Goal: Transaction & Acquisition: Book appointment/travel/reservation

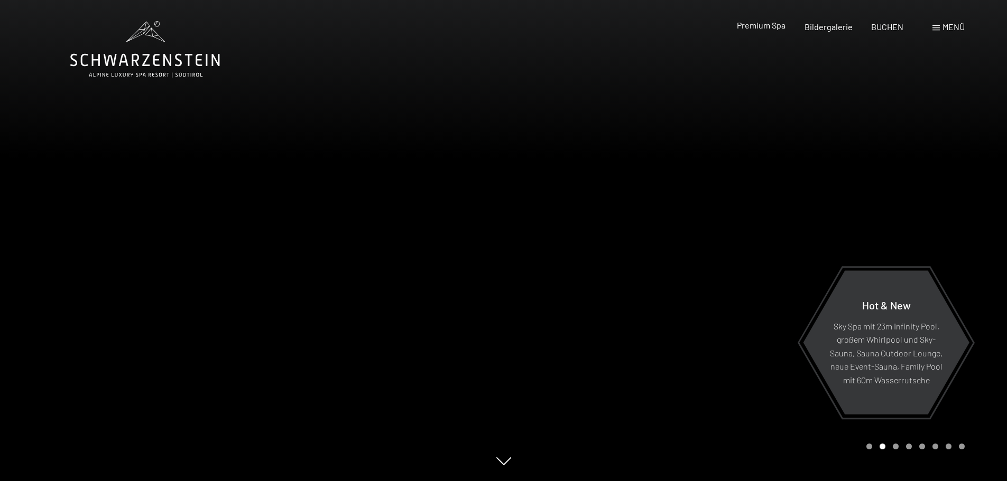
click at [773, 27] on span "Premium Spa" at bounding box center [761, 25] width 49 height 10
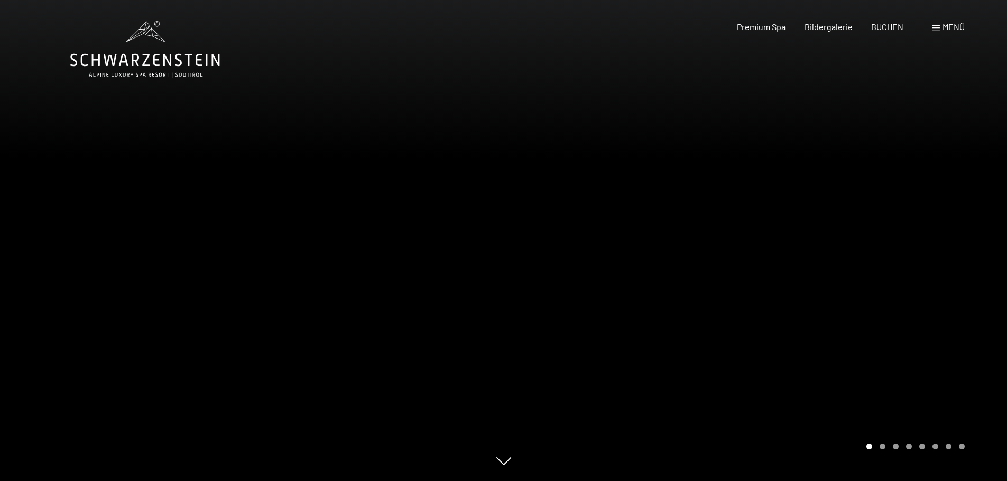
click at [435, 174] on div at bounding box center [252, 240] width 504 height 481
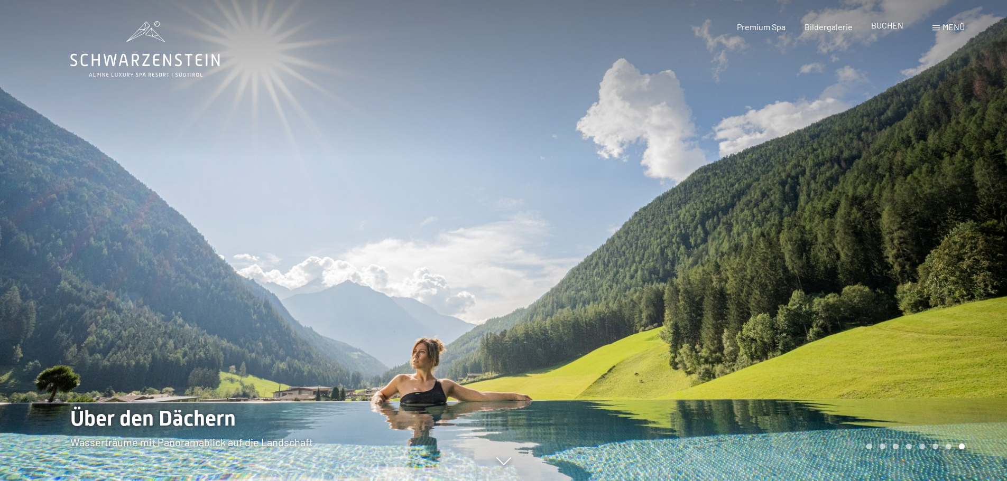
click at [888, 23] on span "BUCHEN" at bounding box center [887, 25] width 32 height 10
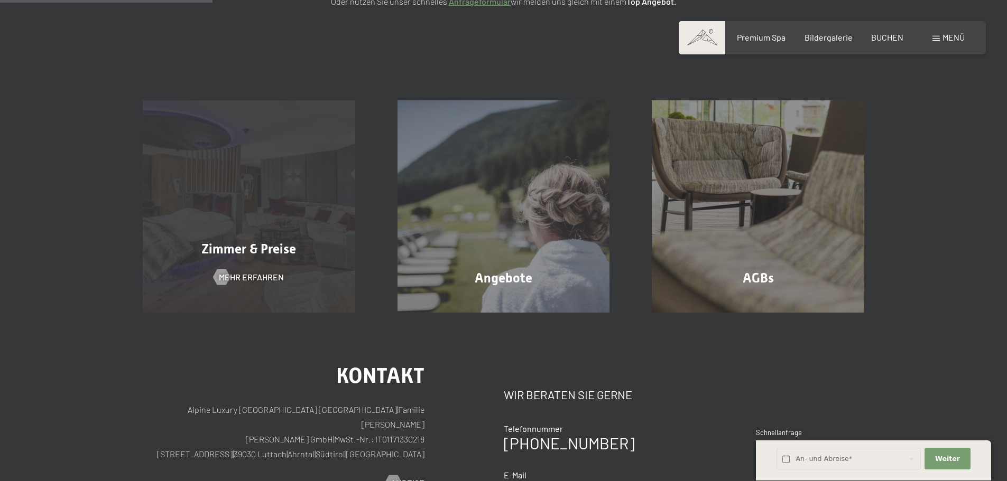
scroll to position [211, 0]
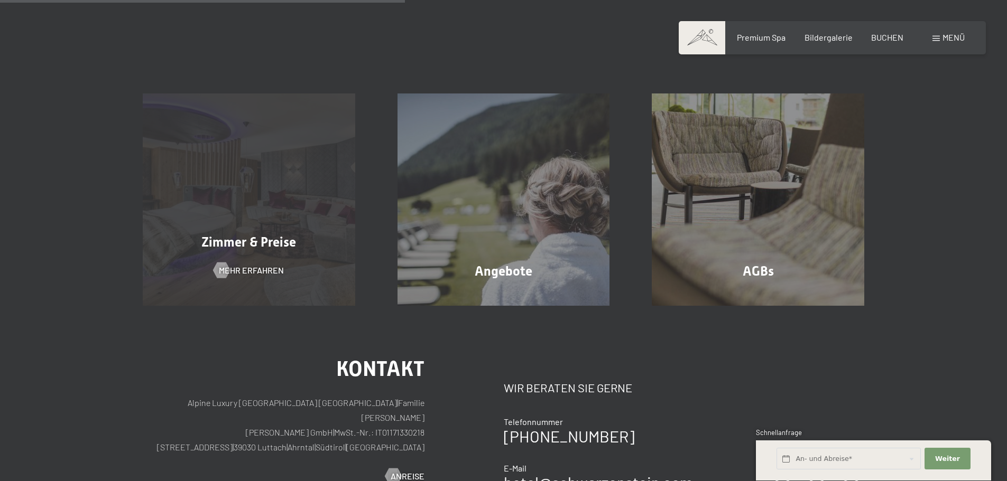
click at [301, 213] on div "Zimmer & Preise Mehr erfahren" at bounding box center [249, 200] width 255 height 212
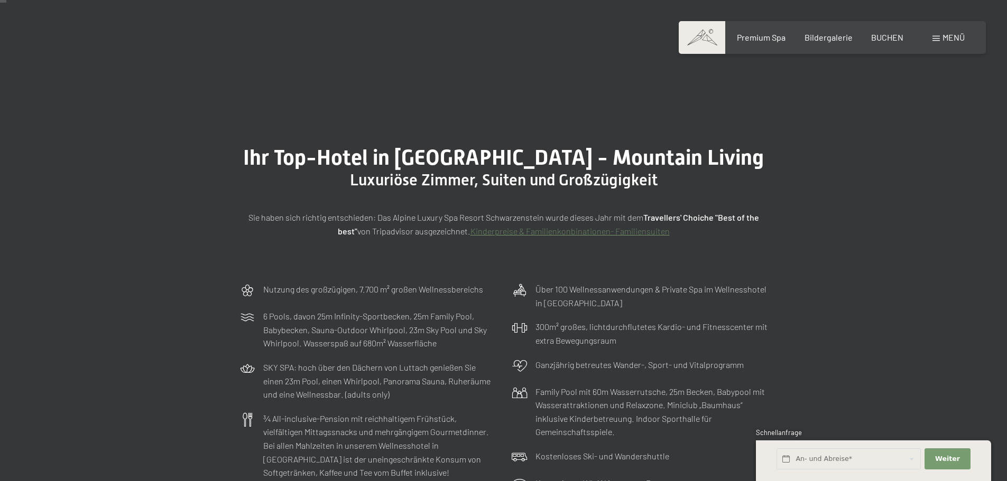
scroll to position [53, 0]
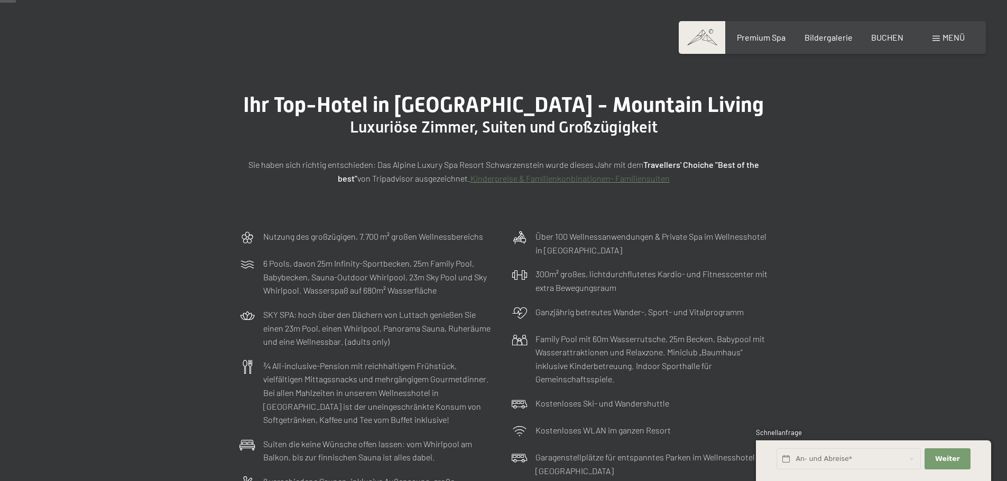
click at [595, 181] on link "Kinderpreise & Familienkonbinationen- Familiensuiten" at bounding box center [569, 178] width 199 height 10
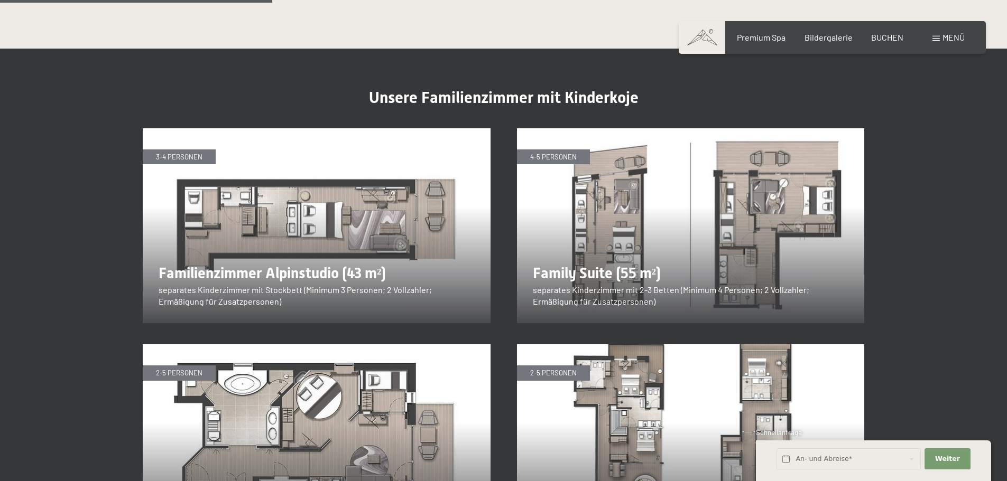
scroll to position [1268, 0]
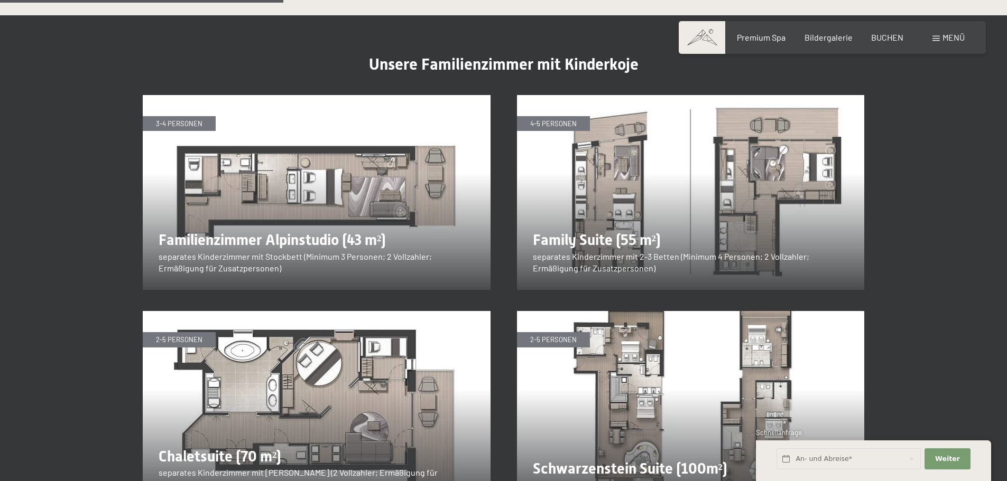
click at [223, 195] on img at bounding box center [317, 193] width 348 height 196
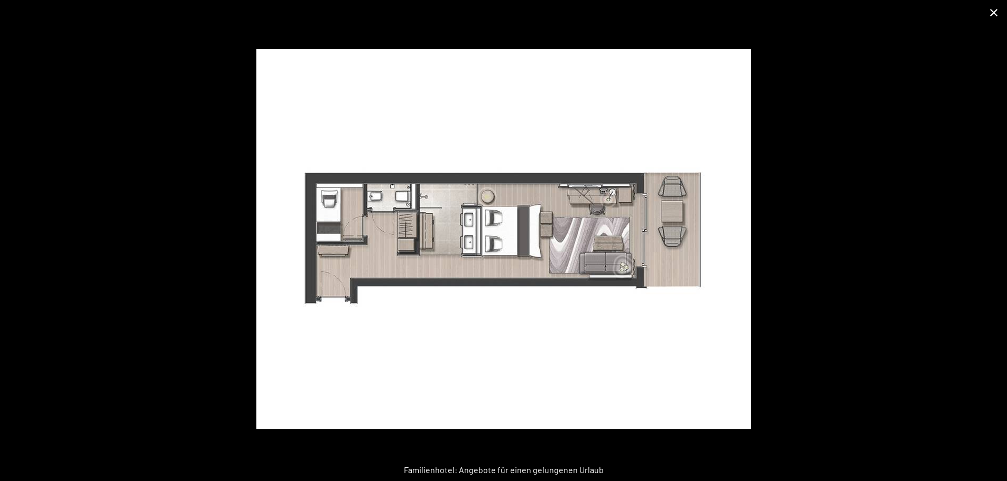
click at [995, 12] on button "Close gallery" at bounding box center [993, 12] width 26 height 25
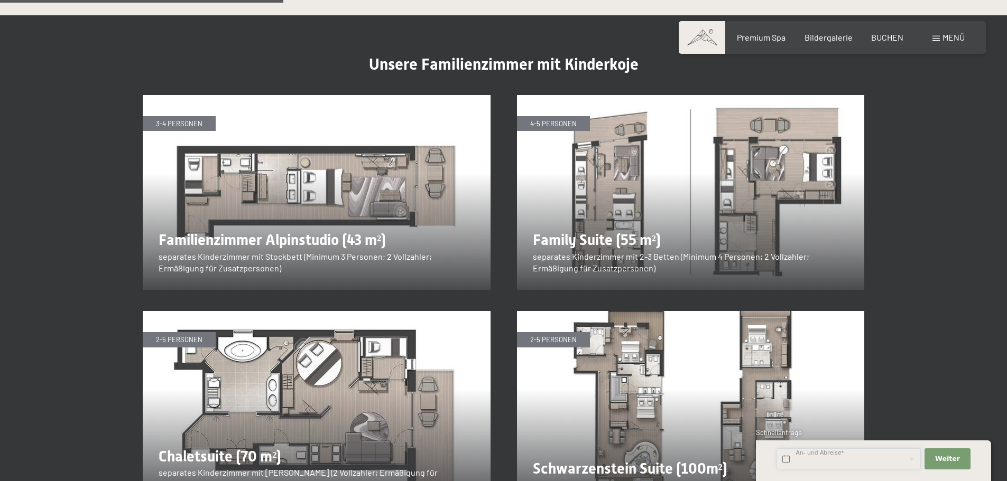
click at [915, 461] on input "text" at bounding box center [848, 460] width 144 height 22
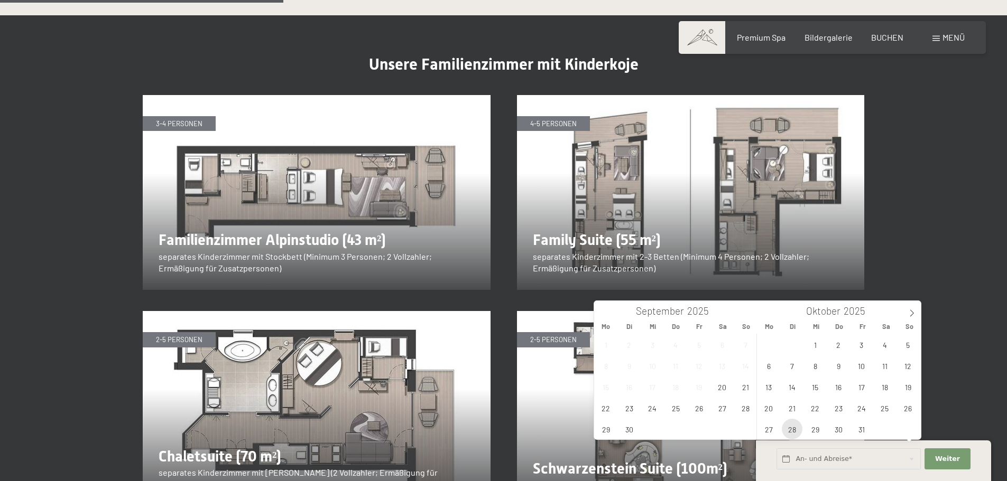
click at [791, 429] on span "28" at bounding box center [792, 429] width 21 height 21
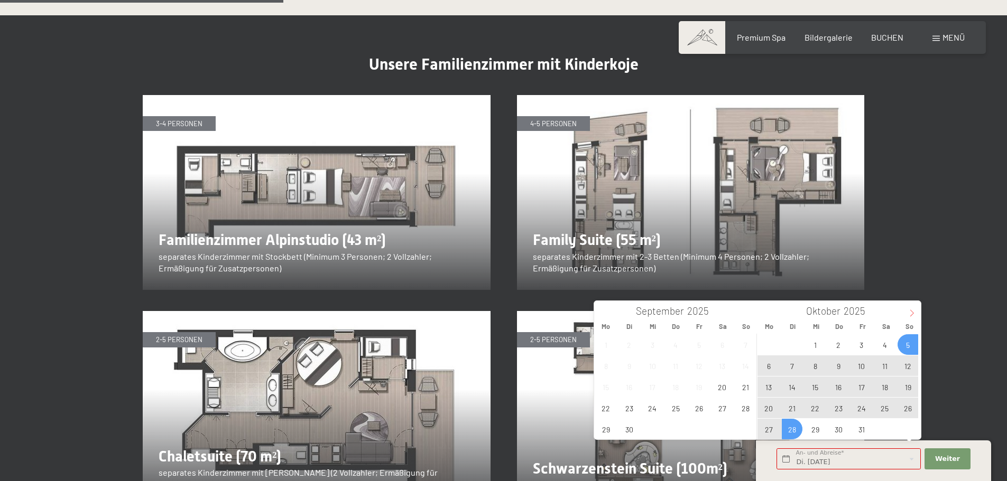
click at [912, 311] on icon at bounding box center [911, 313] width 7 height 7
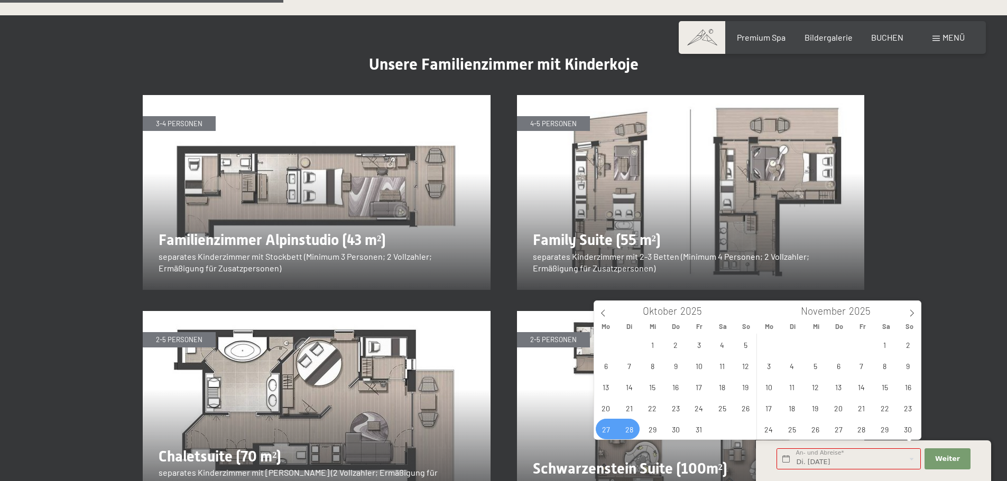
click at [602, 429] on span "27" at bounding box center [606, 429] width 21 height 21
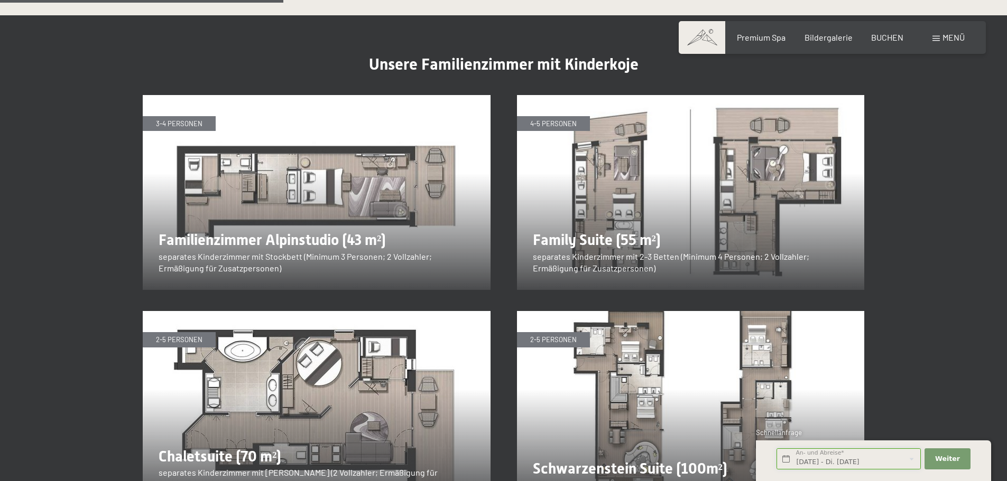
click at [888, 460] on input "Mo. 27.10.2025 - Di. 28.10.2025" at bounding box center [848, 460] width 144 height 22
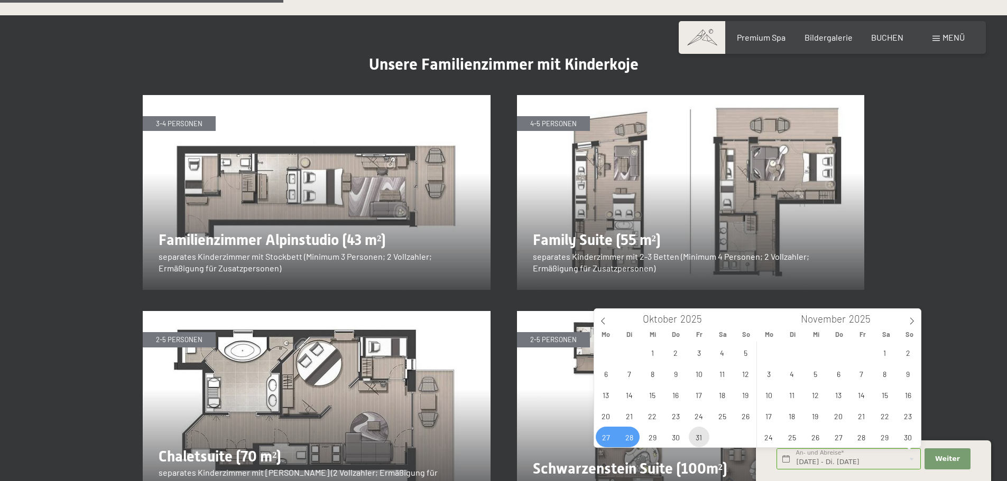
click at [696, 435] on span "31" at bounding box center [699, 437] width 21 height 21
click at [606, 437] on span "27" at bounding box center [606, 437] width 21 height 21
type input "Mo. 27.10.2025 - Fr. 31.10.2025"
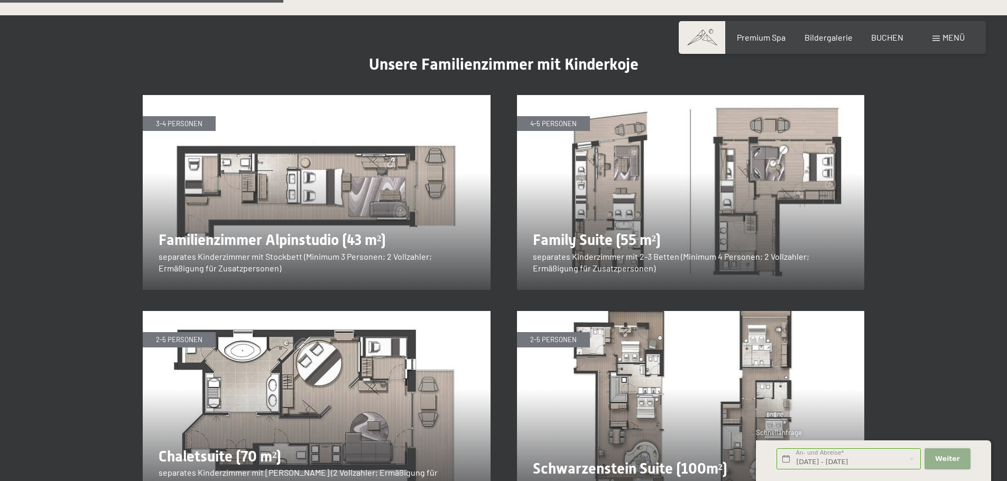
click at [953, 460] on span "Weiter" at bounding box center [947, 459] width 25 height 10
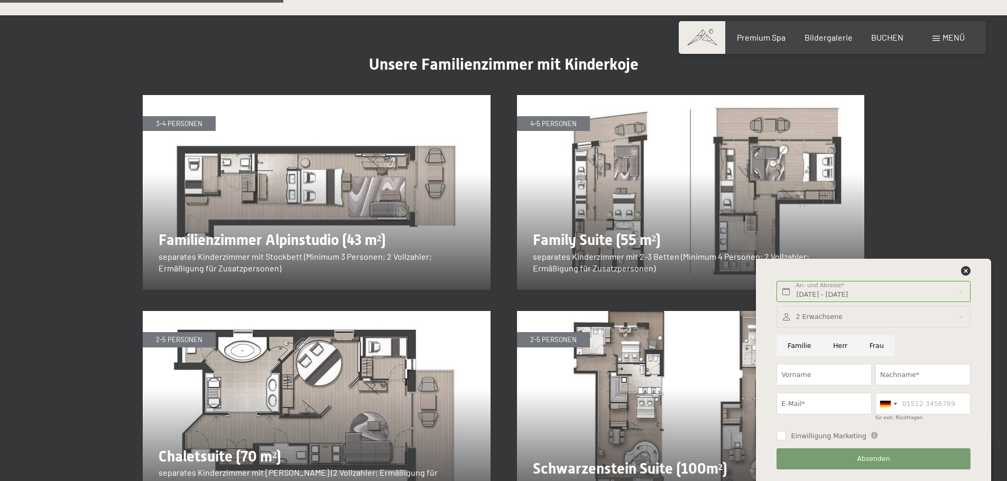
click at [962, 316] on div at bounding box center [872, 317] width 193 height 22
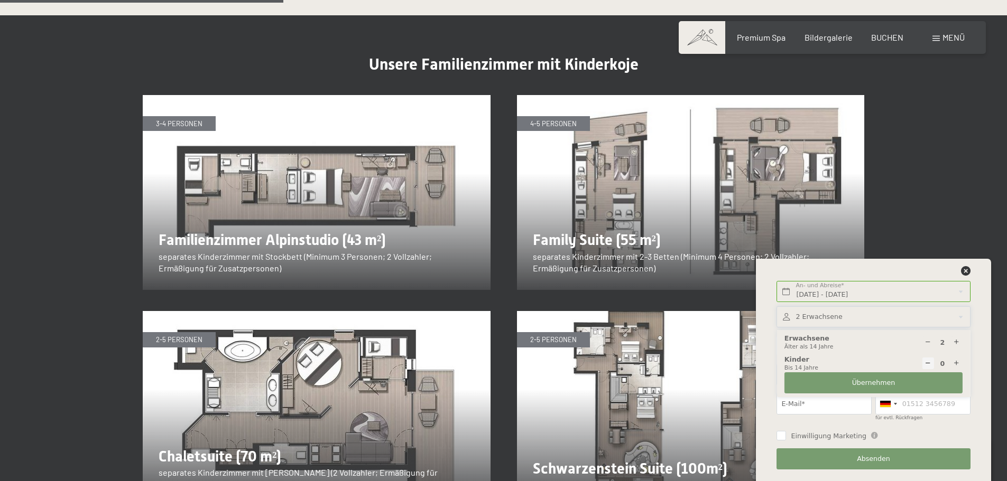
click at [955, 361] on icon at bounding box center [956, 363] width 7 height 7
type input "1"
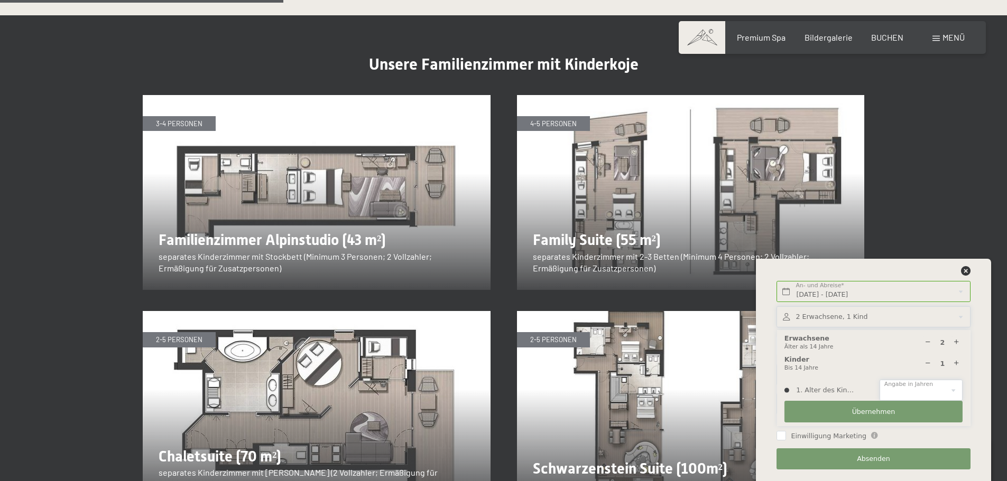
click at [914, 386] on select "0 1 2 3 4 5 6 7 8 9 10 11 12 13 14" at bounding box center [920, 391] width 83 height 22
select select "11"
click at [879, 380] on select "0 1 2 3 4 5 6 7 8 9 10 11 12 13 14" at bounding box center [920, 391] width 83 height 22
click at [872, 410] on span "Übernehmen" at bounding box center [873, 412] width 43 height 10
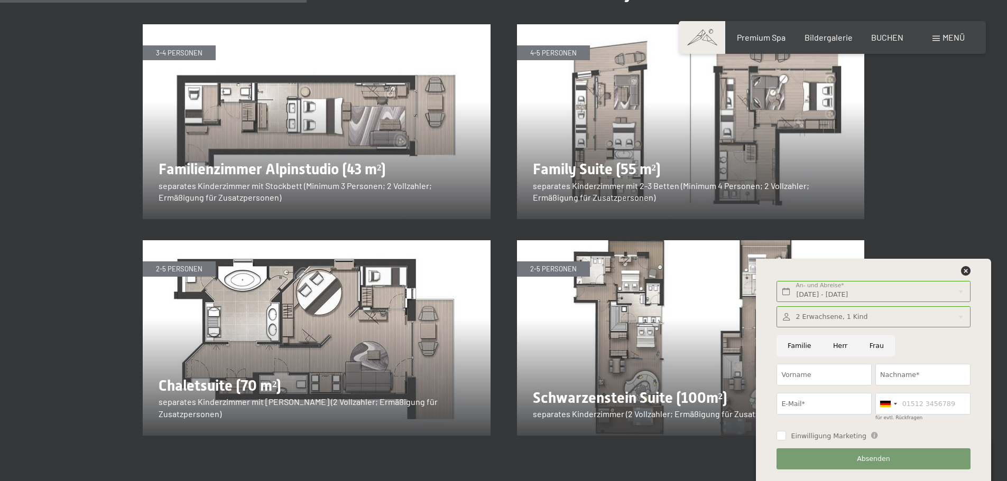
scroll to position [1321, 0]
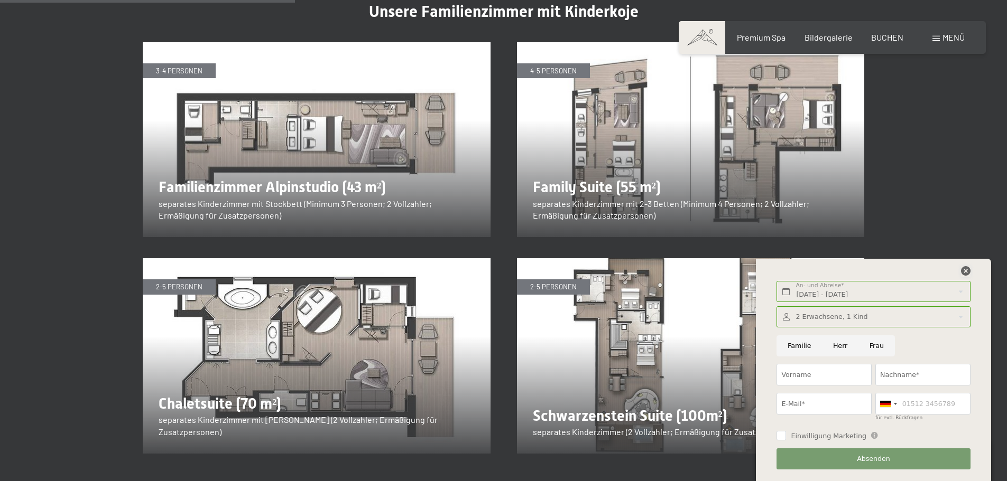
click at [963, 274] on icon at bounding box center [966, 271] width 10 height 10
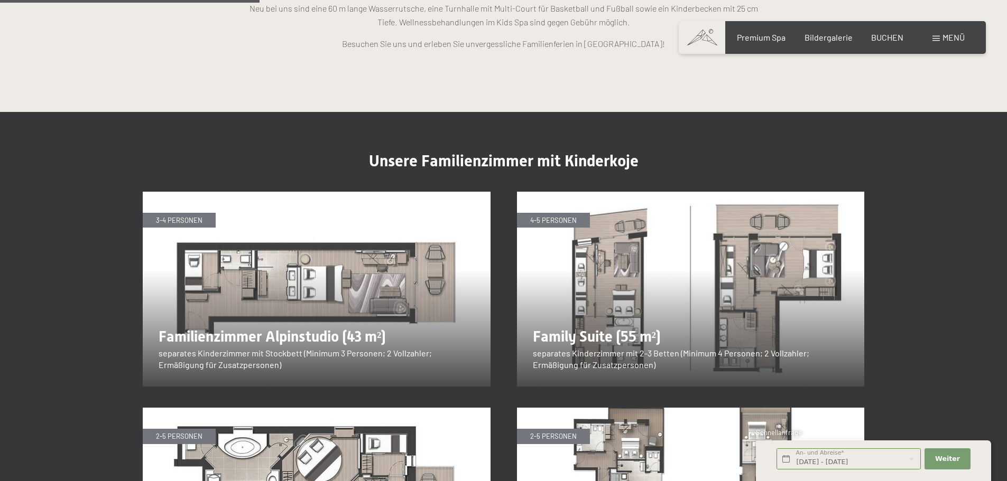
scroll to position [1163, 0]
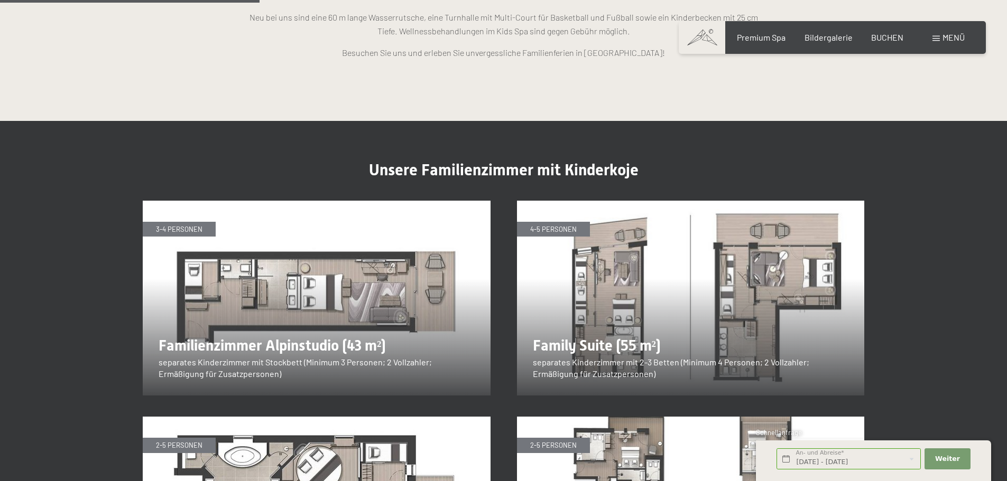
click at [270, 265] on img at bounding box center [317, 299] width 348 height 196
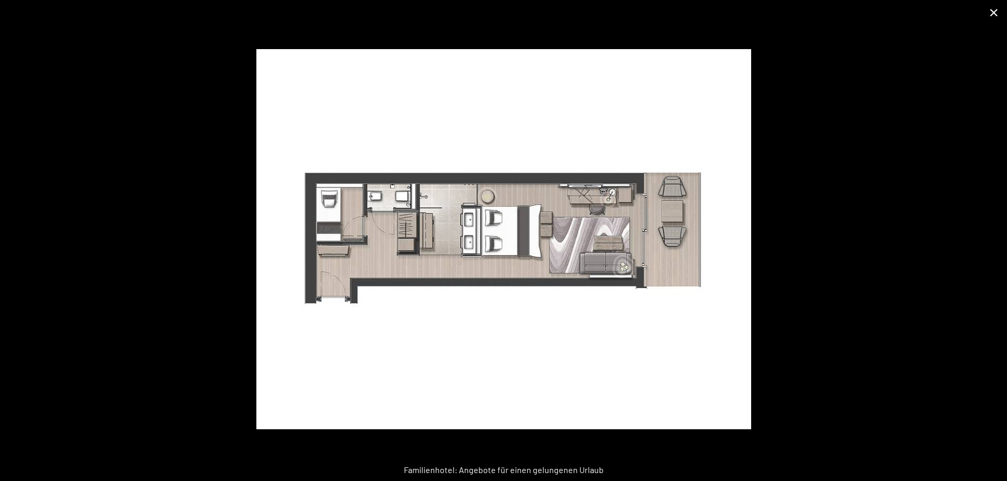
click at [998, 11] on button "Close gallery" at bounding box center [993, 12] width 26 height 25
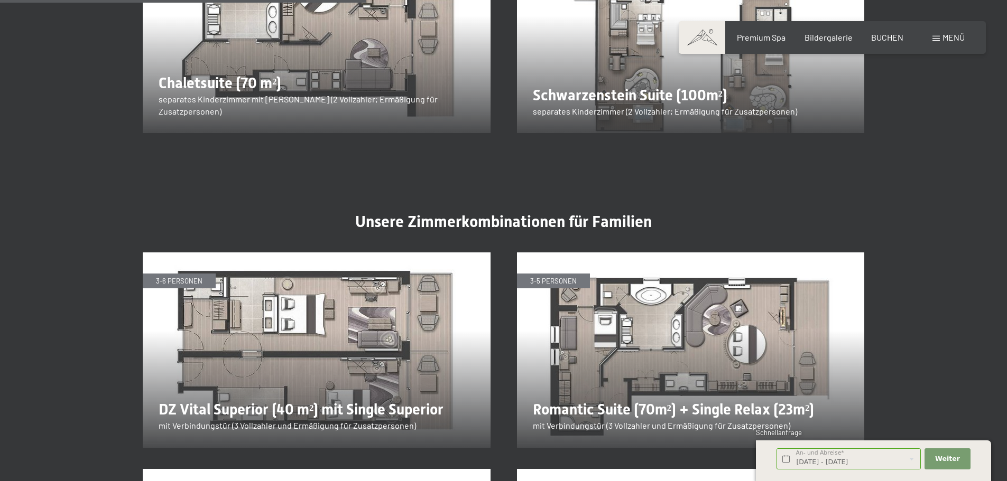
scroll to position [1638, 0]
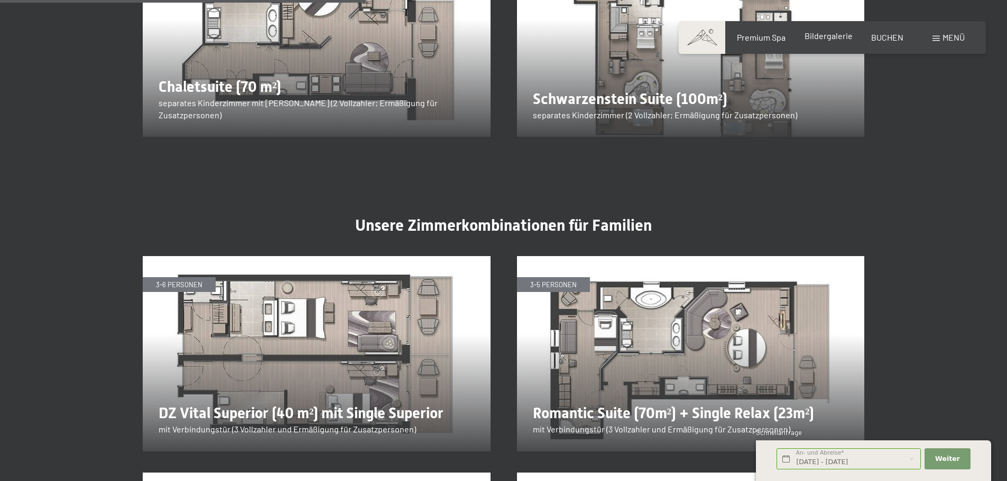
click at [819, 36] on span "Bildergalerie" at bounding box center [828, 36] width 48 height 10
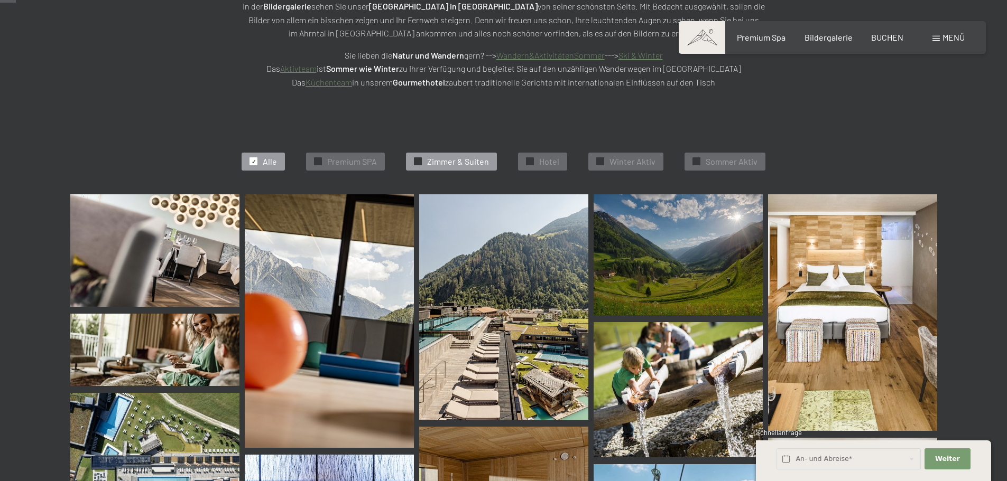
click at [467, 161] on span "Zimmer & Suiten" at bounding box center [458, 162] width 62 height 12
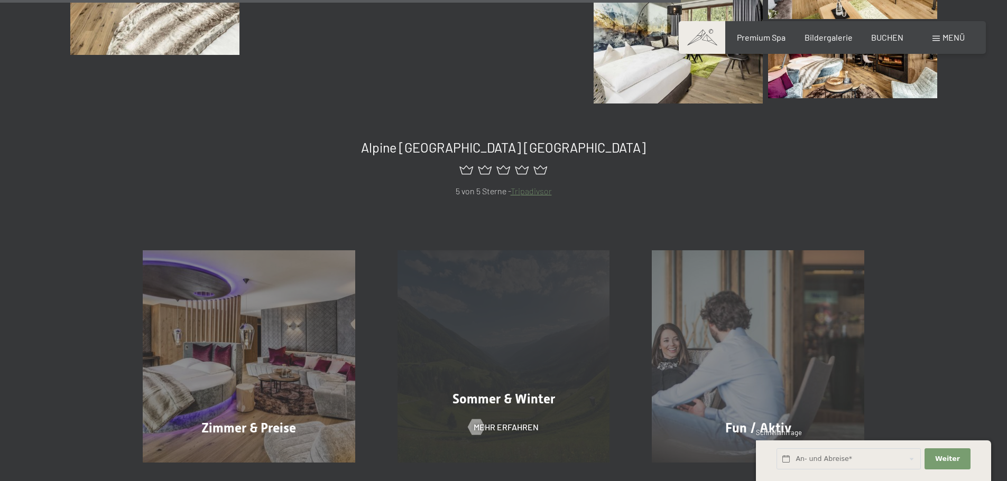
scroll to position [900, 0]
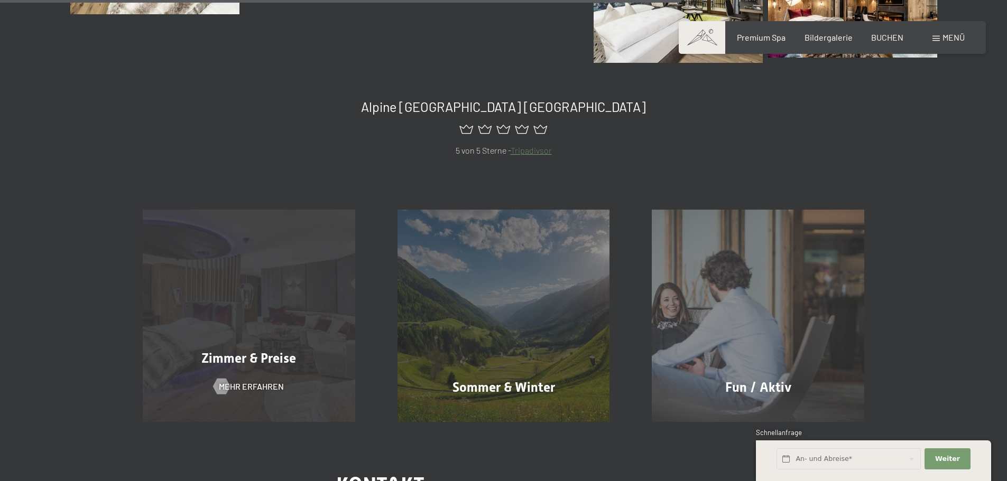
click at [277, 309] on div "Zimmer & Preise Mehr erfahren" at bounding box center [249, 316] width 255 height 212
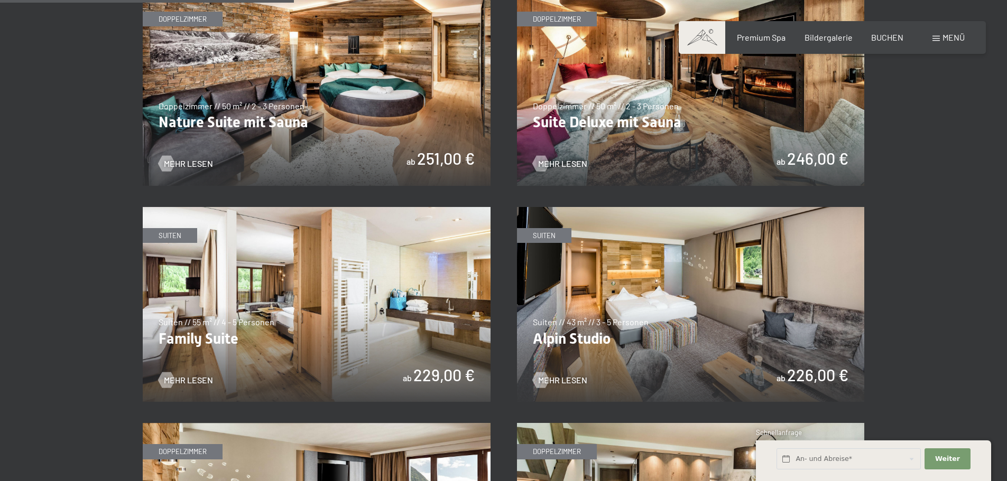
scroll to position [1163, 0]
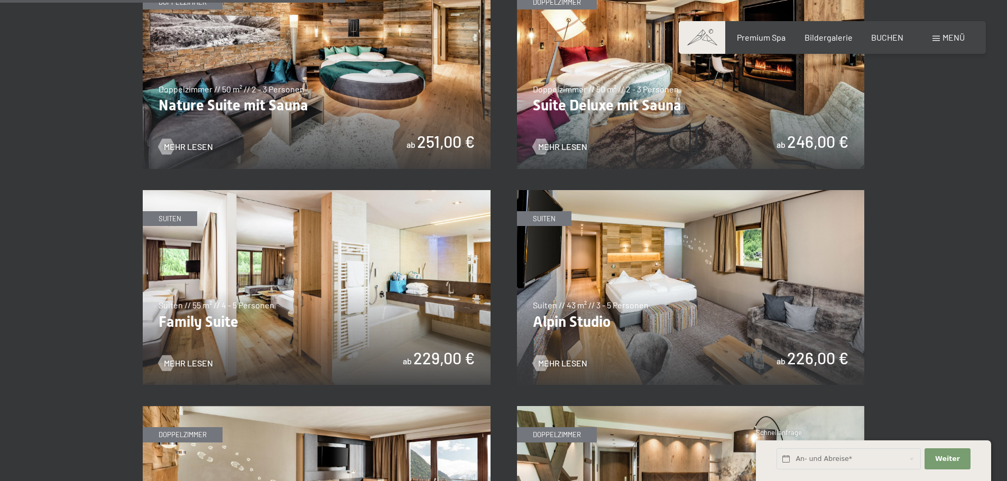
click at [649, 311] on img at bounding box center [691, 288] width 348 height 196
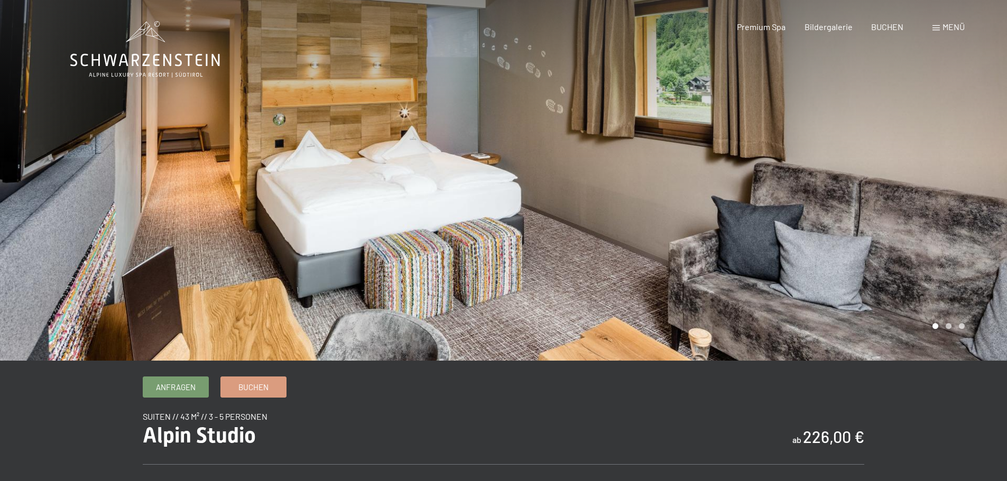
click at [833, 246] on div at bounding box center [756, 180] width 504 height 361
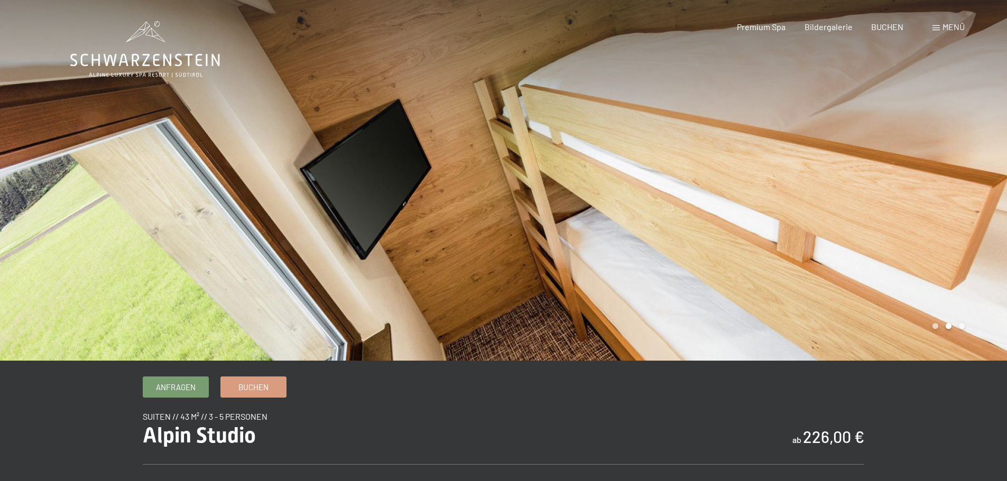
click at [842, 226] on div at bounding box center [756, 180] width 504 height 361
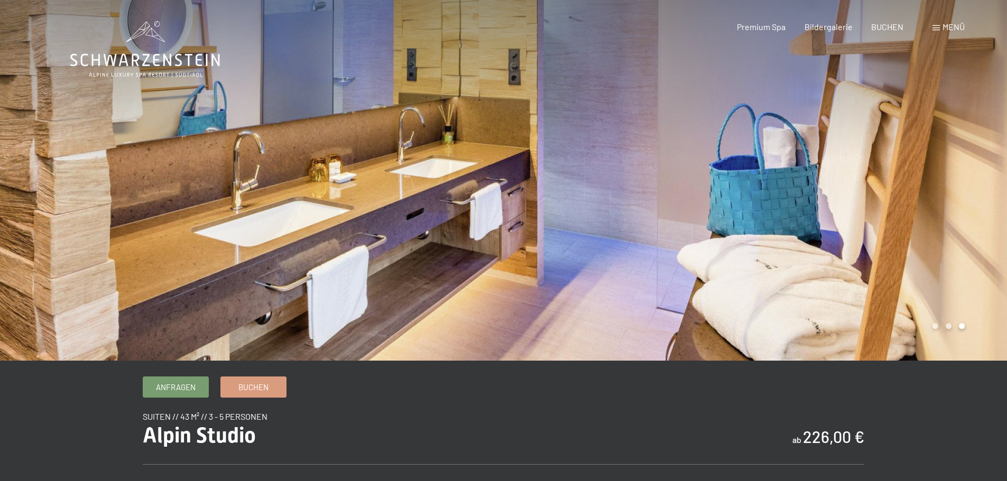
click at [171, 221] on div at bounding box center [252, 180] width 504 height 361
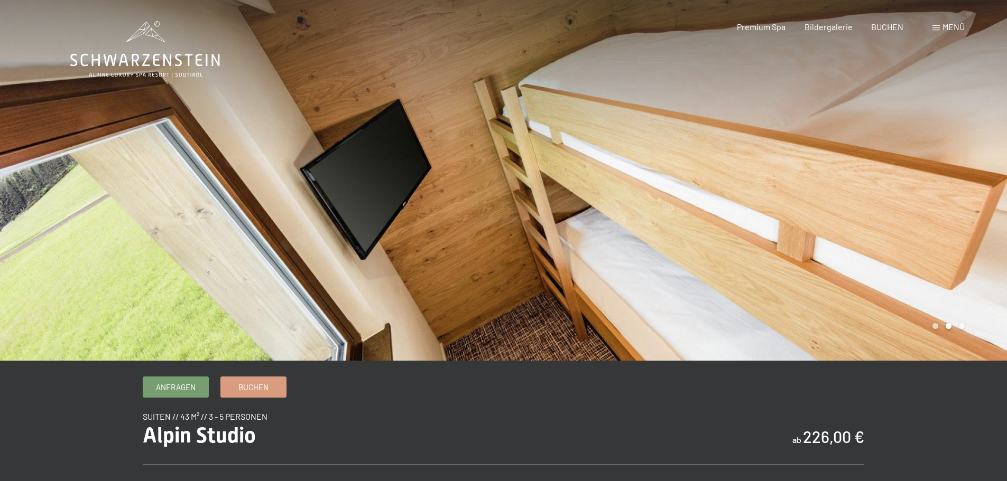
click at [654, 173] on div at bounding box center [756, 180] width 504 height 361
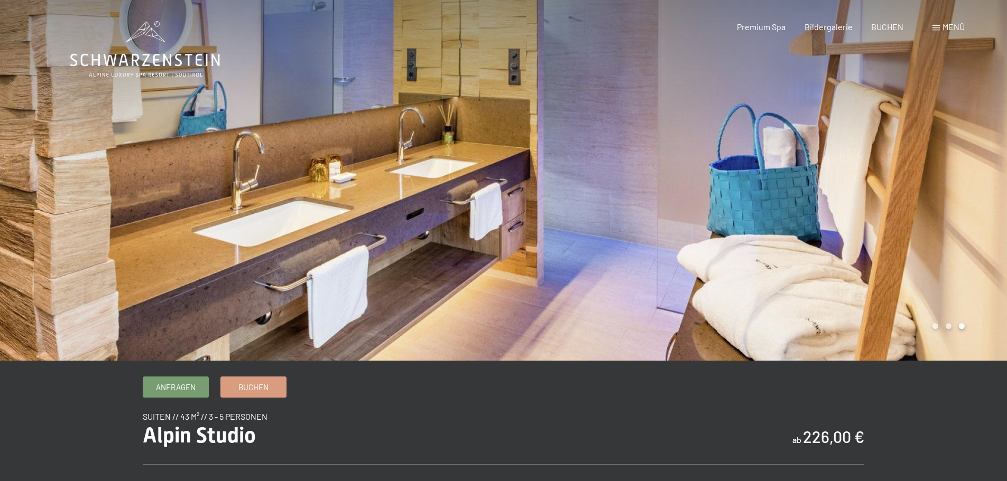
click at [656, 176] on div at bounding box center [756, 180] width 504 height 361
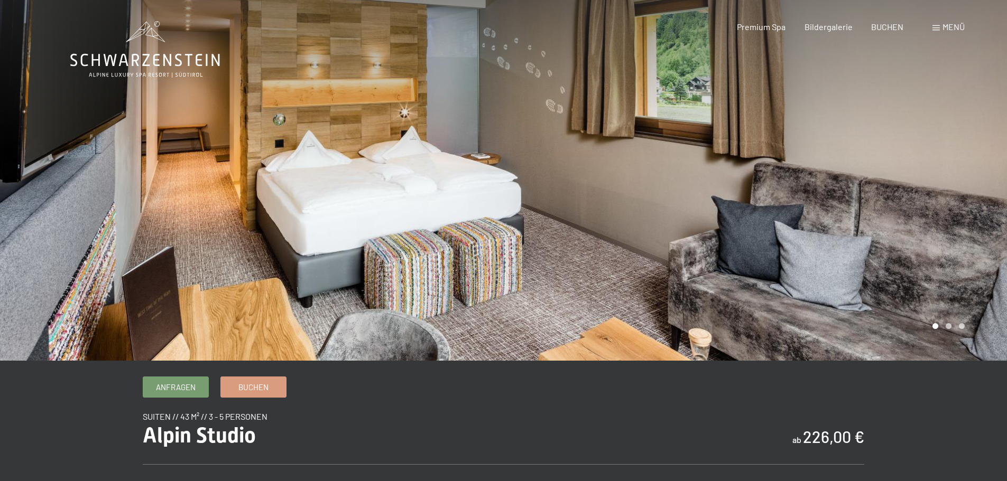
click at [657, 176] on div at bounding box center [756, 180] width 504 height 361
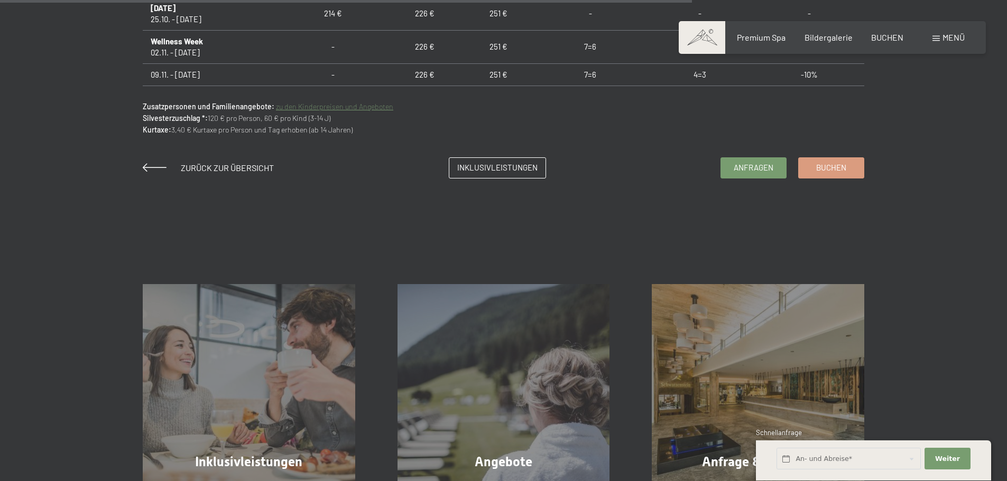
scroll to position [1004, 0]
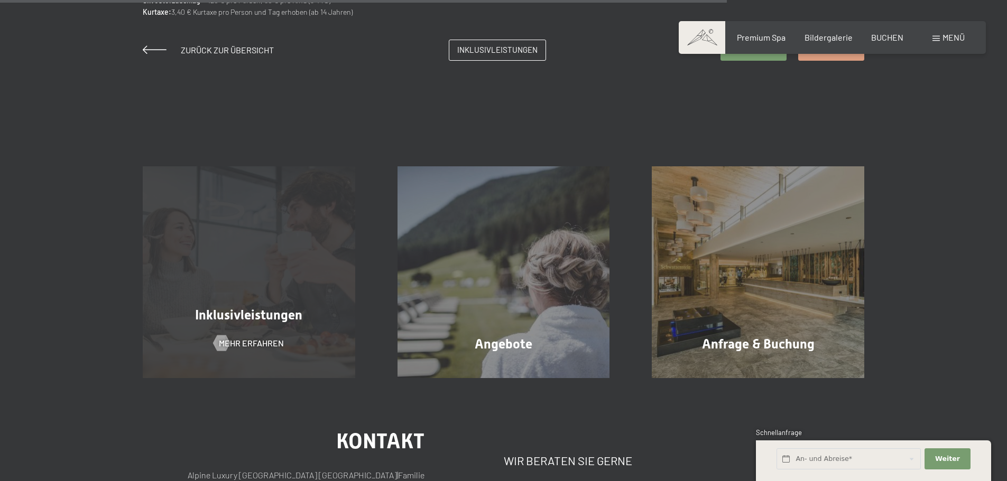
click at [261, 289] on div "Inklusivleistungen Mehr erfahren" at bounding box center [249, 272] width 255 height 212
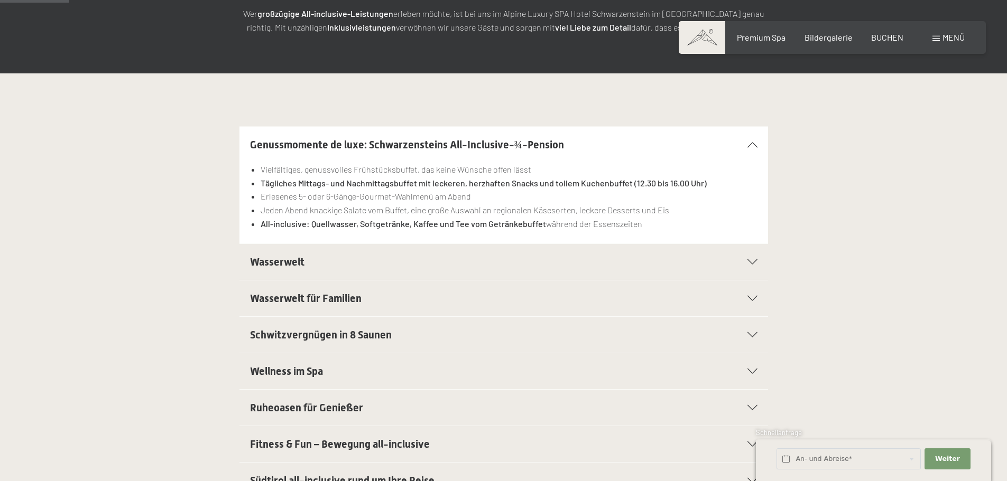
scroll to position [211, 0]
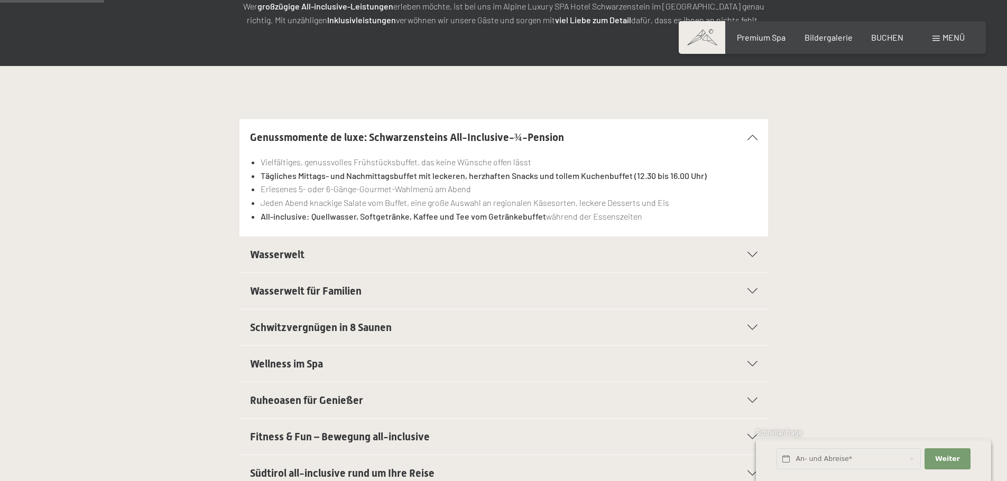
click at [294, 249] on span "Wasserwelt" at bounding box center [277, 254] width 54 height 13
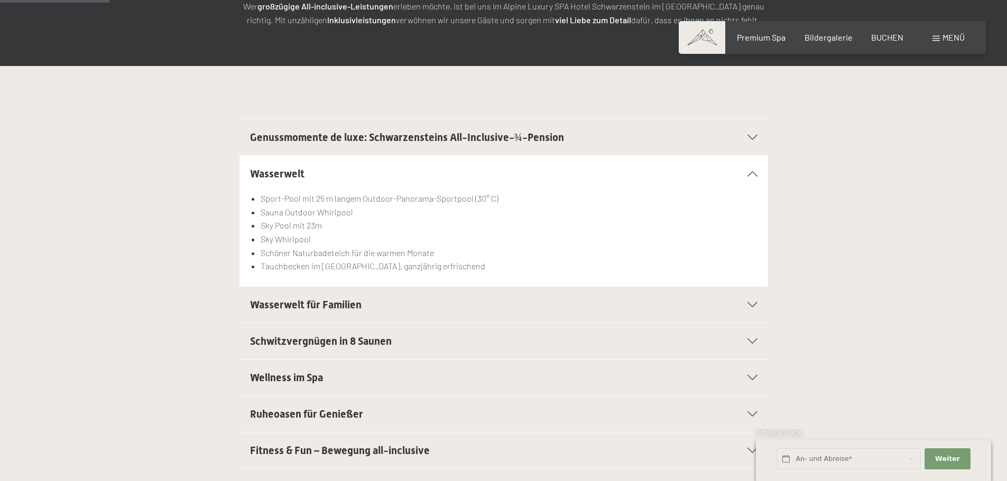
scroll to position [264, 0]
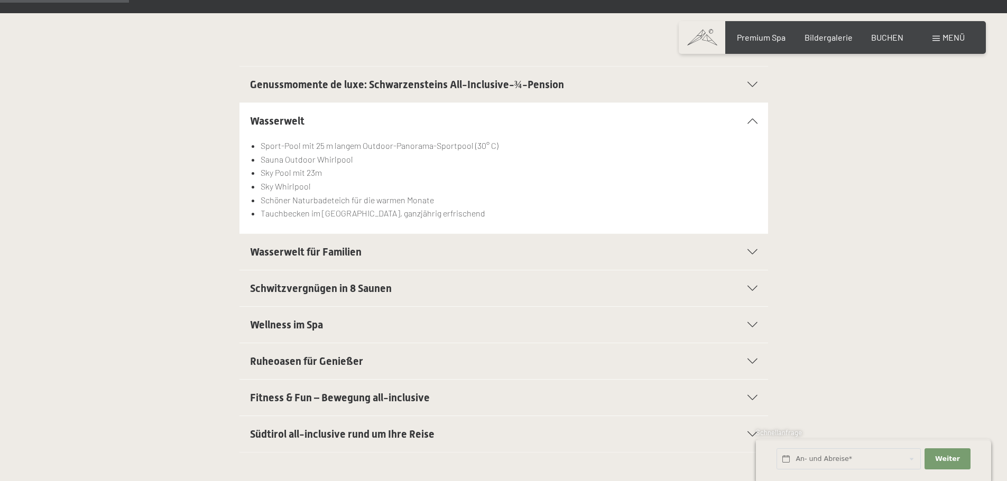
click at [333, 252] on span "Wasserwelt für Familien" at bounding box center [305, 252] width 111 height 13
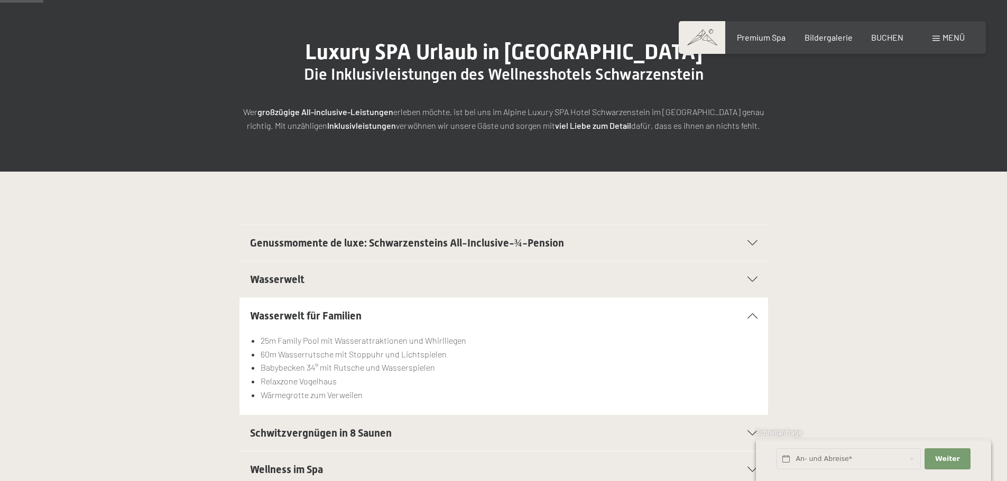
scroll to position [0, 0]
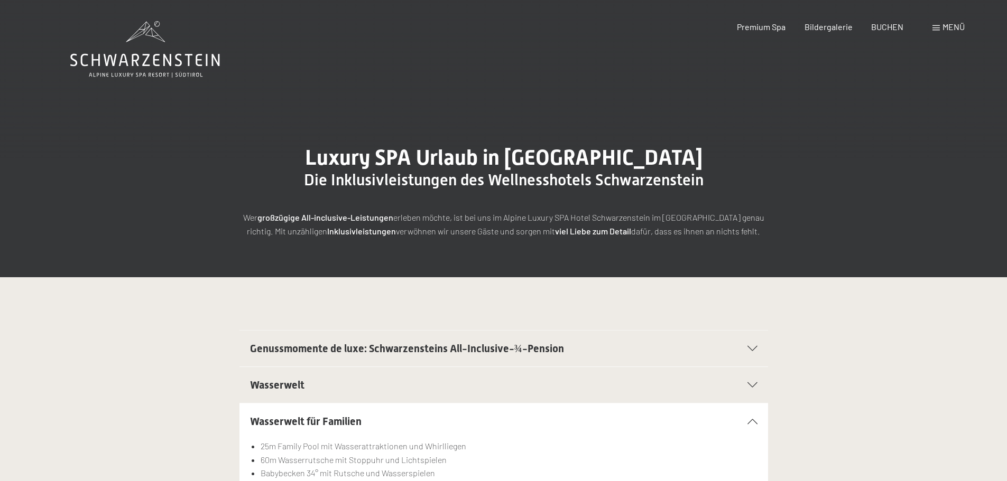
click at [759, 421] on section "Wasserwelt für Familien 25m Family Pool mit Wasserattraktionen und Whirlliegen …" at bounding box center [503, 462] width 528 height 118
click at [748, 421] on icon at bounding box center [752, 421] width 10 height 5
